Goal: Task Accomplishment & Management: Manage account settings

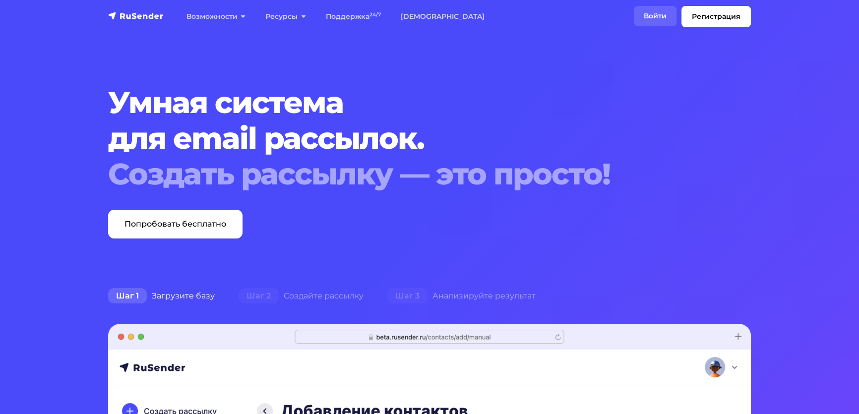
click at [634, 22] on link "Войти" at bounding box center [655, 16] width 43 height 20
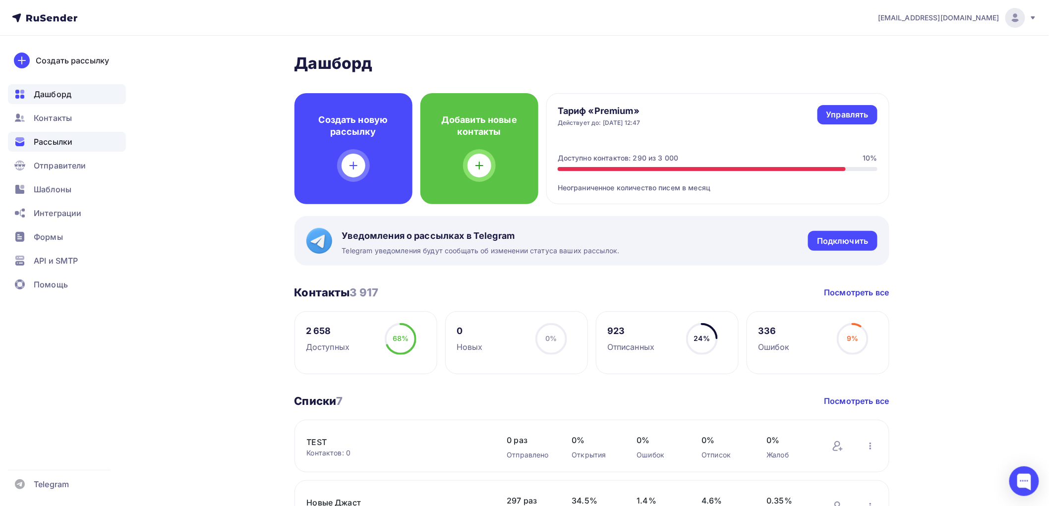
click at [62, 140] on span "Рассылки" at bounding box center [53, 142] width 39 height 12
